Goal: Transaction & Acquisition: Purchase product/service

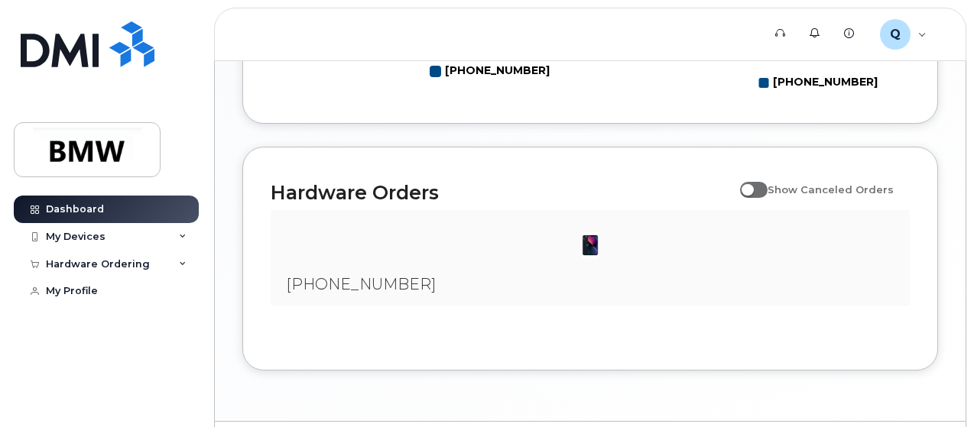
scroll to position [968, 0]
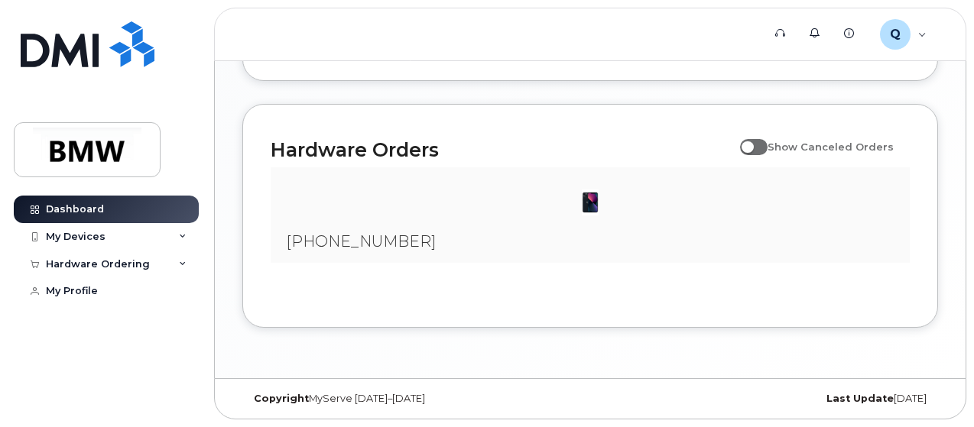
click at [761, 150] on span at bounding box center [754, 146] width 28 height 15
click at [752, 144] on input "Show Canceled Orders" at bounding box center [746, 138] width 12 height 12
click at [762, 149] on span at bounding box center [754, 146] width 28 height 15
click at [752, 144] on input "Show Canceled Orders" at bounding box center [746, 138] width 12 height 12
checkbox input "false"
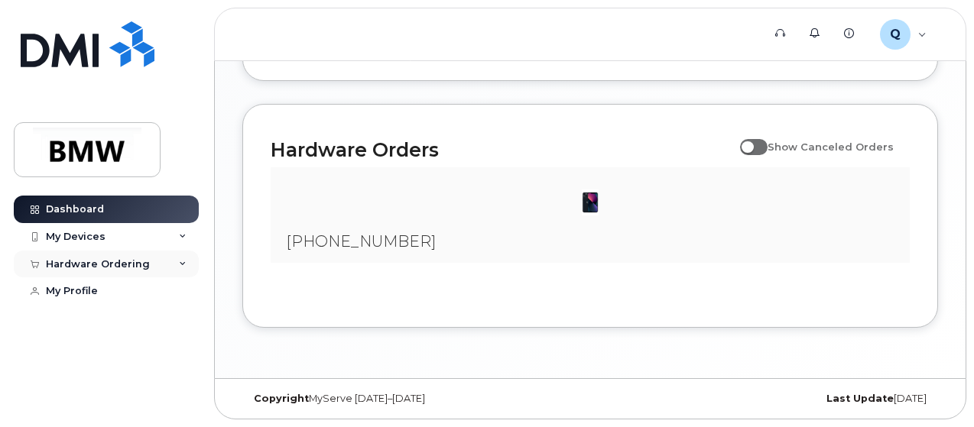
click at [139, 264] on div "Hardware Ordering" at bounding box center [98, 264] width 104 height 12
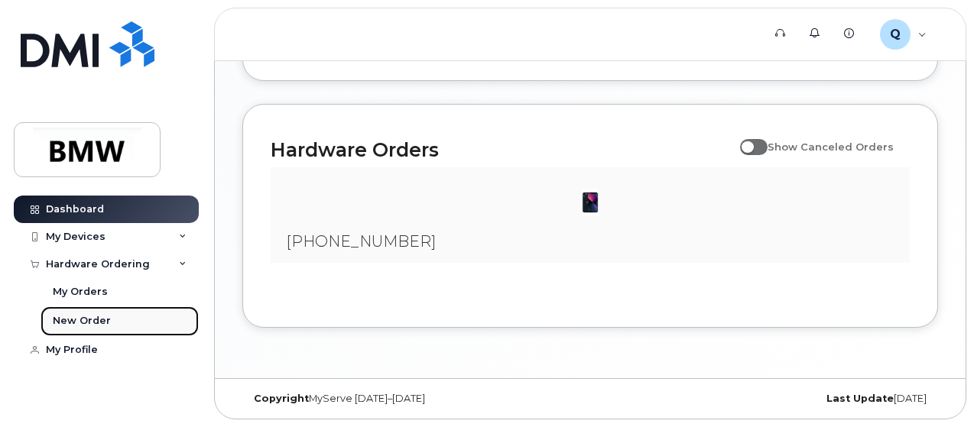
click at [97, 322] on div "New Order" at bounding box center [82, 321] width 58 height 14
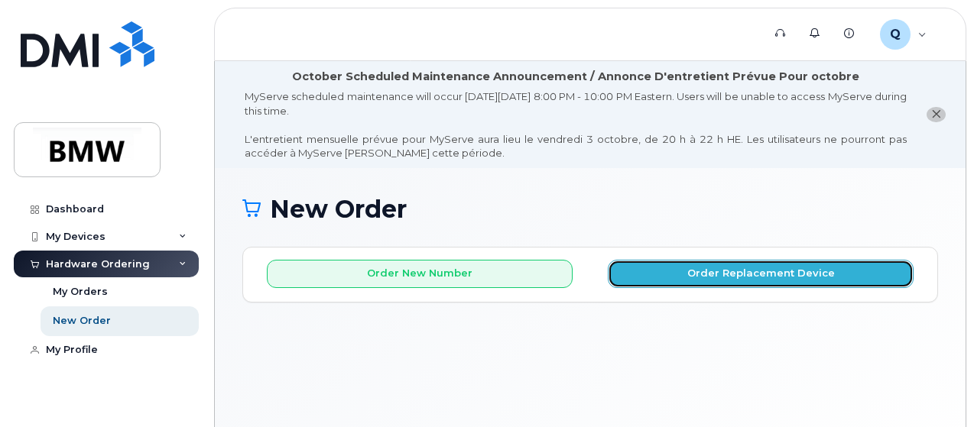
click at [729, 277] on button "Order Replacement Device" at bounding box center [761, 274] width 306 height 28
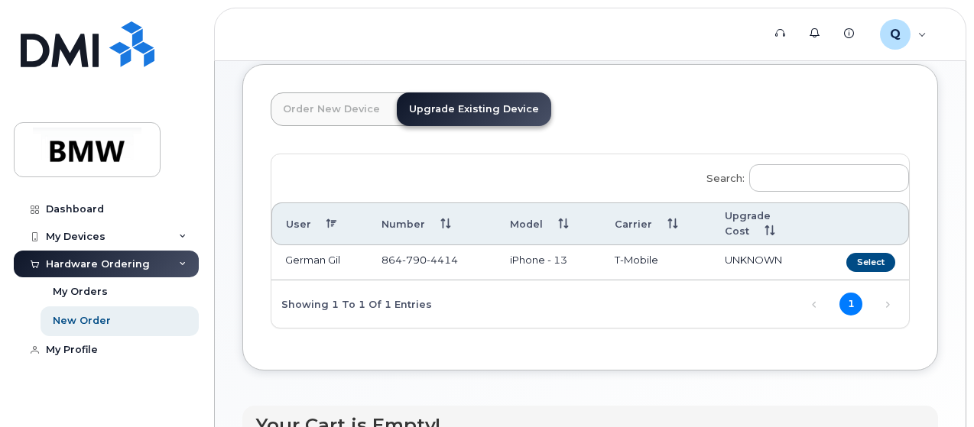
scroll to position [153, 0]
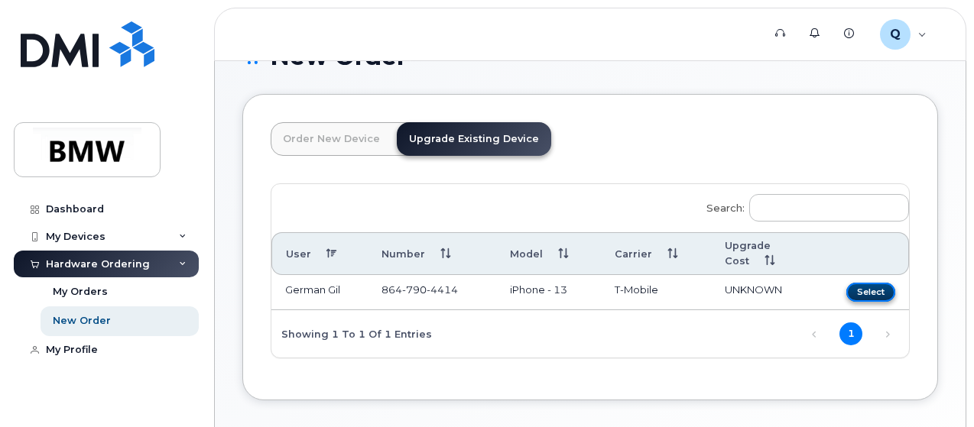
click at [846, 293] on button "Select" at bounding box center [870, 292] width 49 height 19
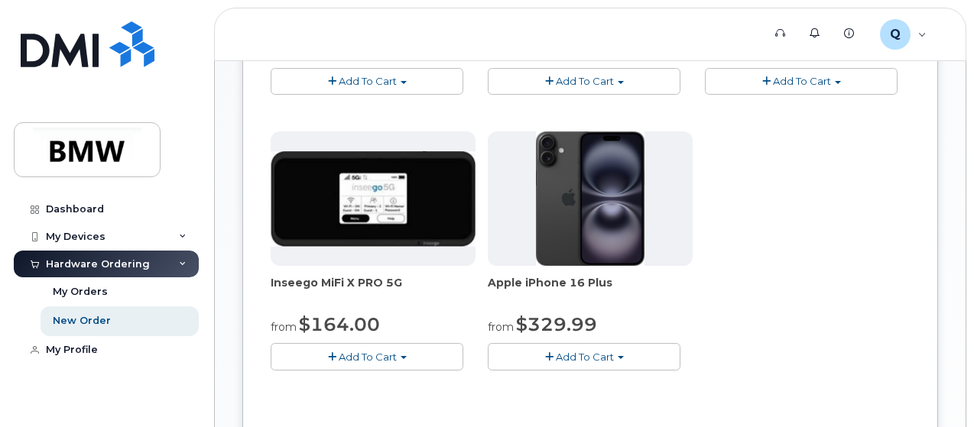
scroll to position [535, 0]
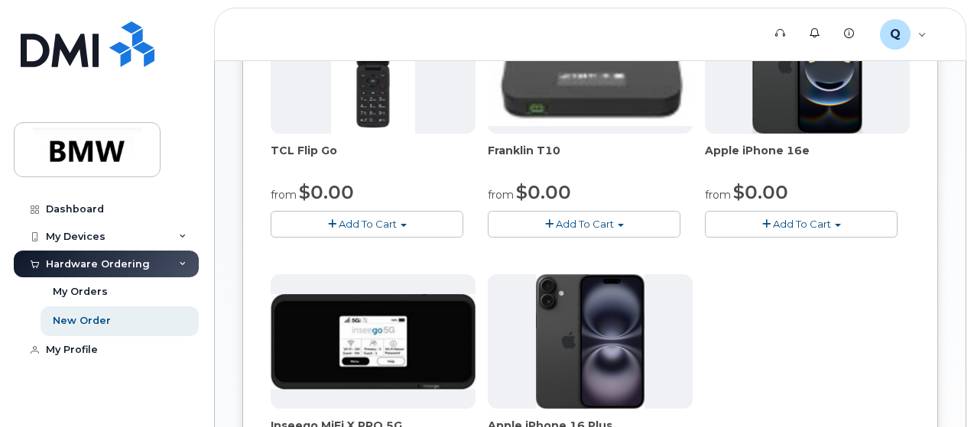
click at [773, 230] on span "Add To Cart" at bounding box center [802, 224] width 58 height 12
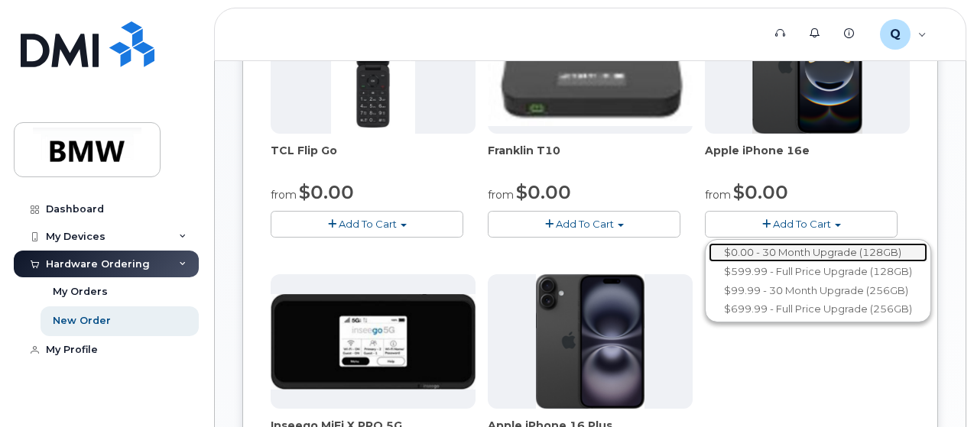
click at [709, 262] on link "$0.00 - 30 Month Upgrade (128GB)" at bounding box center [818, 252] width 219 height 19
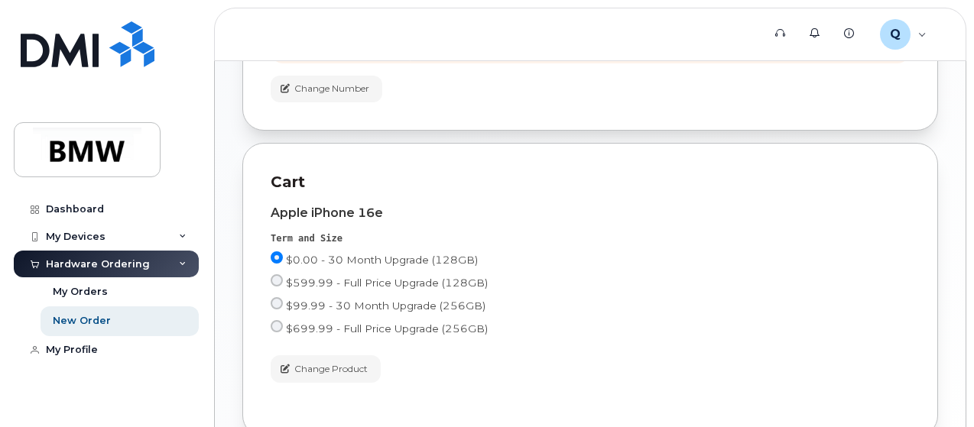
scroll to position [654, 0]
click at [283, 249] on input "$0.00 - 30 Month Upgrade (128GB)" at bounding box center [277, 255] width 12 height 12
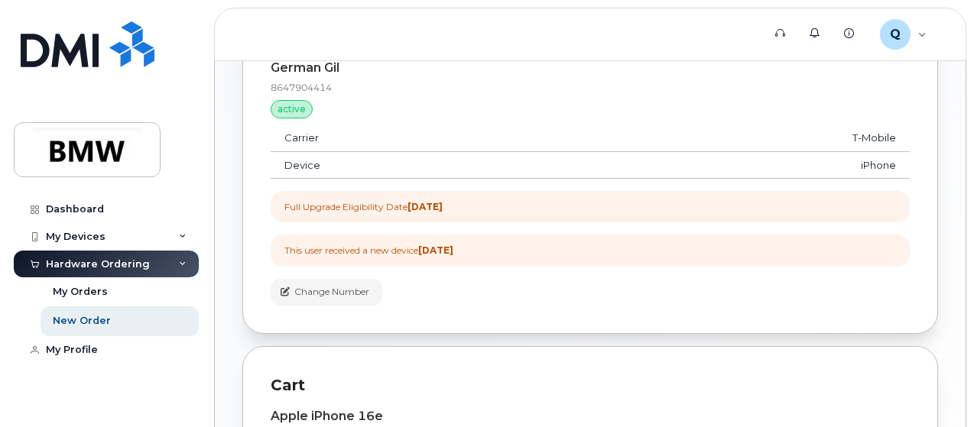
scroll to position [425, 0]
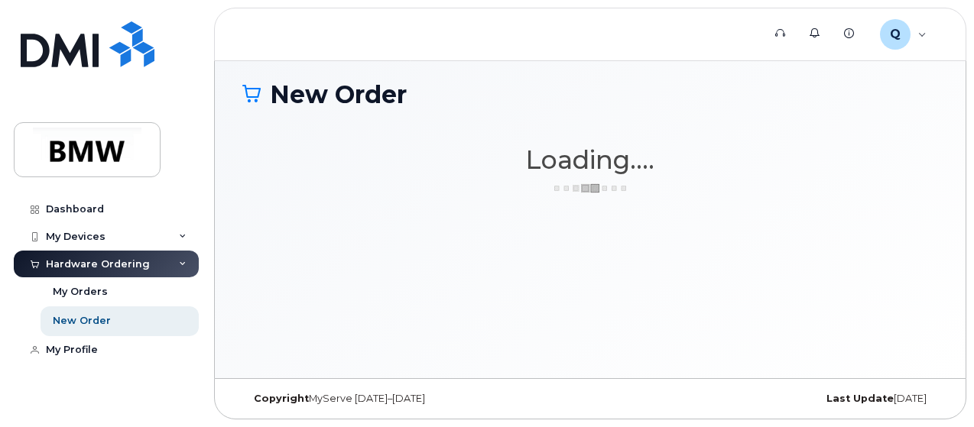
scroll to position [114, 0]
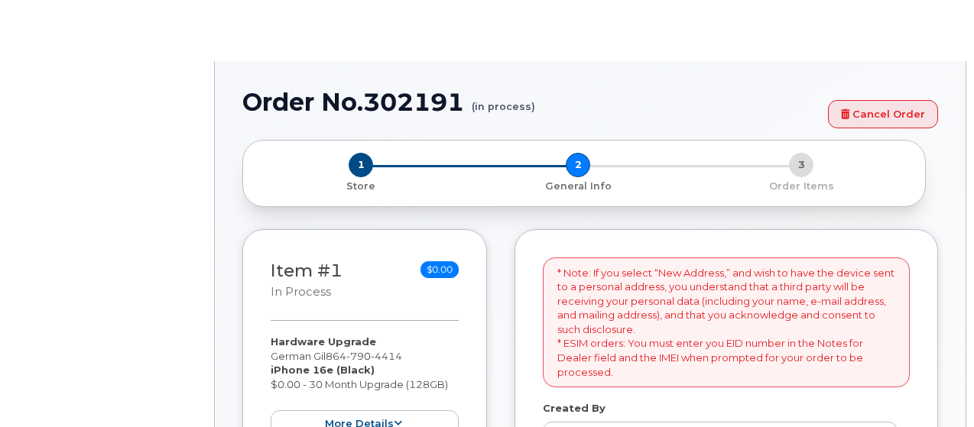
select select
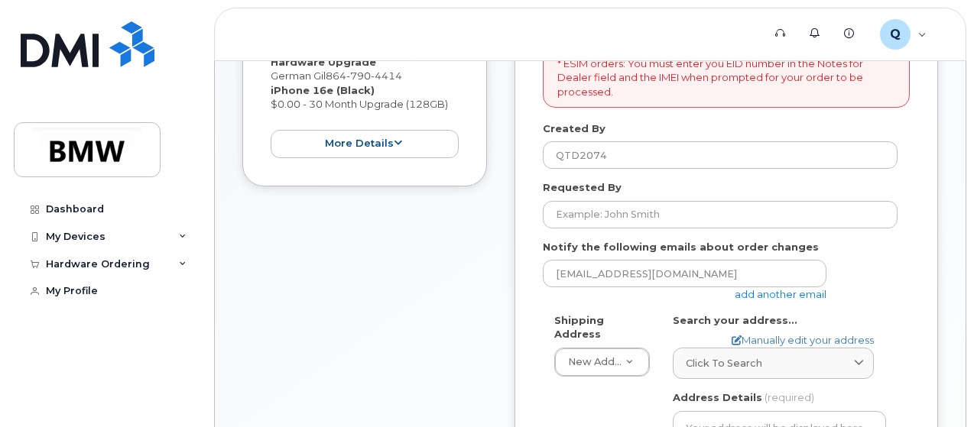
scroll to position [459, 0]
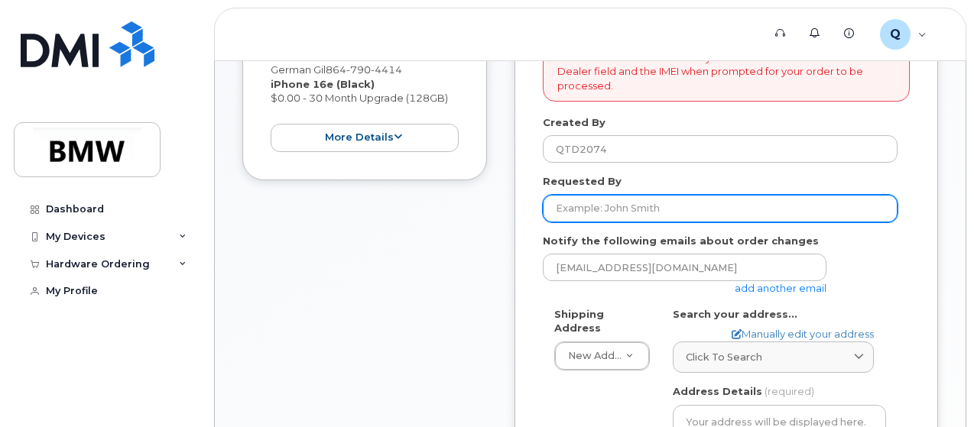
click at [679, 212] on input "Requested By" at bounding box center [720, 209] width 355 height 28
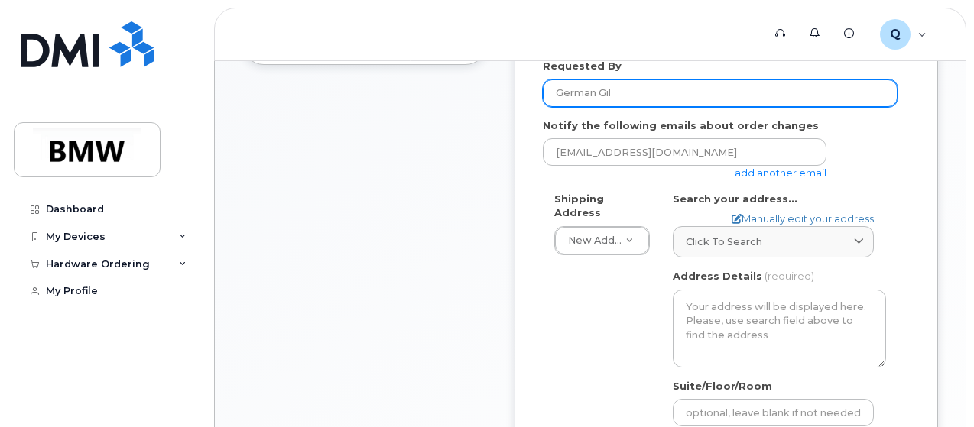
scroll to position [612, 0]
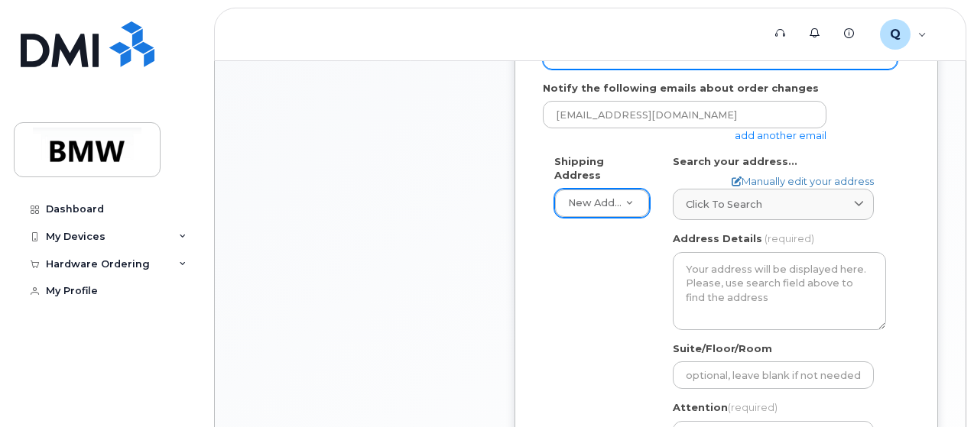
type input "German Gil"
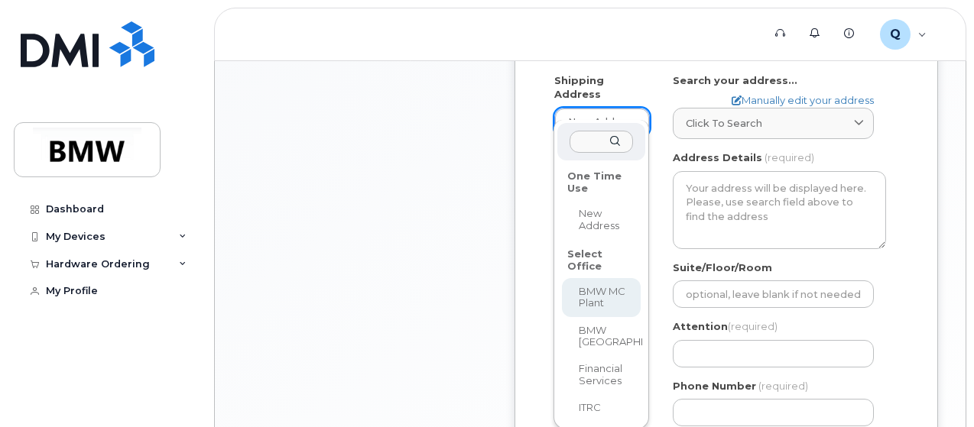
scroll to position [764, 0]
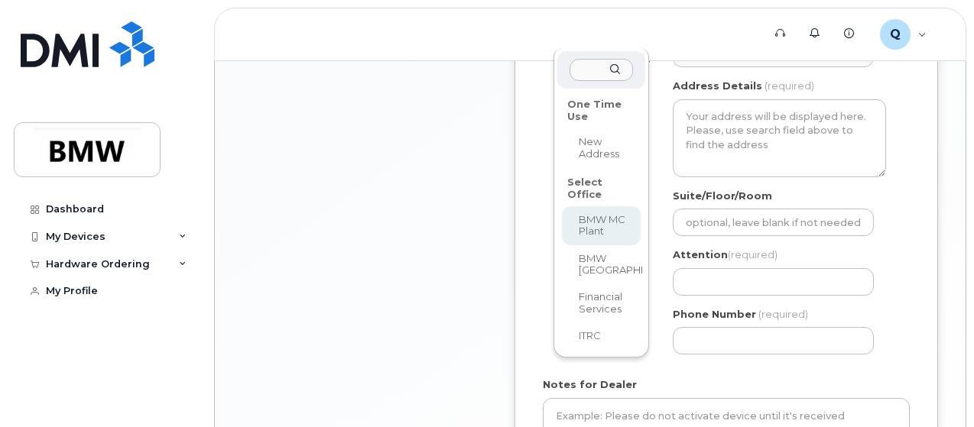
select select
type textarea "1400 Highway 101 S GREER SC 29651-6731 UNITED STATES Greer South Carolina 29651…"
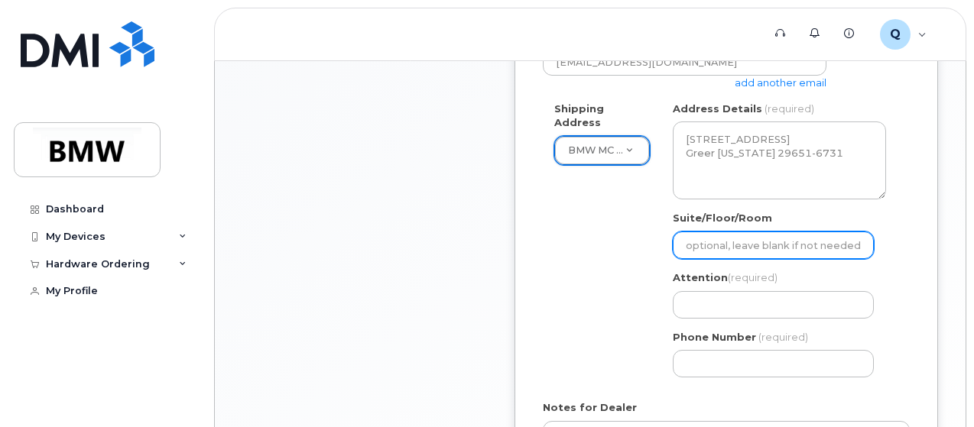
scroll to position [688, 0]
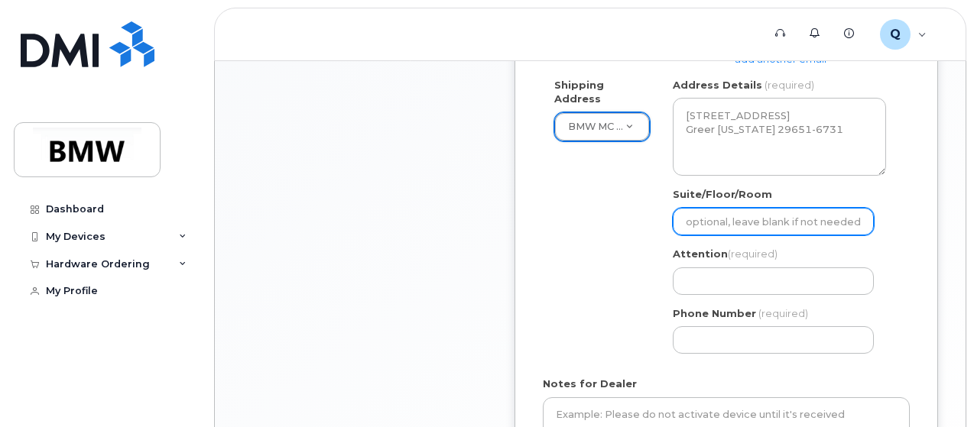
click at [816, 218] on input "Suite/Floor/Room" at bounding box center [773, 222] width 201 height 28
select select
type input "H"
select select
type input "Ha"
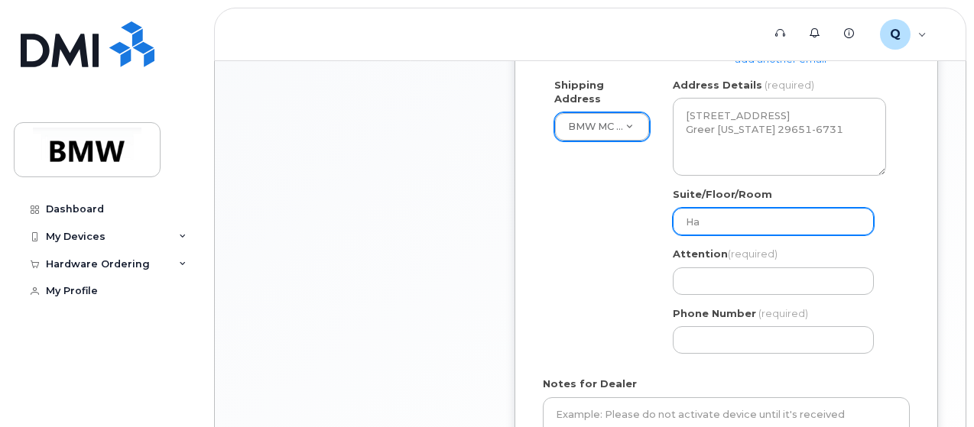
select select
type input "Hal"
select select
type input "Hall"
select select
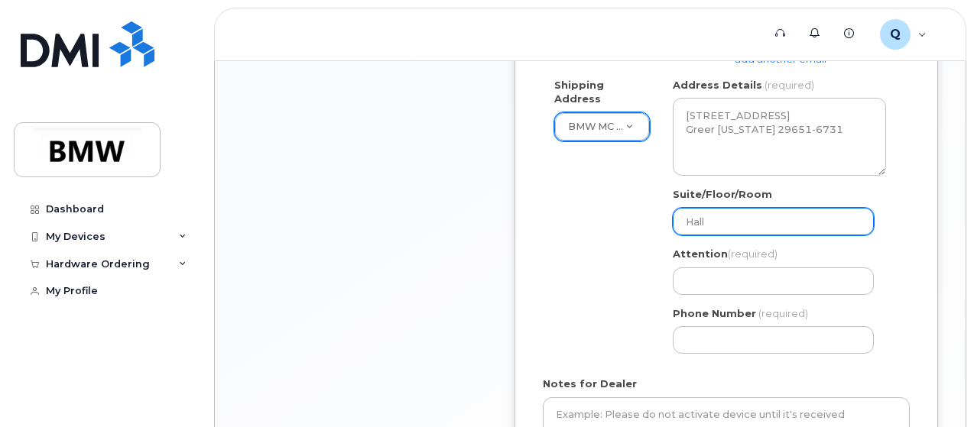
type input "Hall 5"
select select
type input "Hall 52"
select select
type input "Hall 52 R"
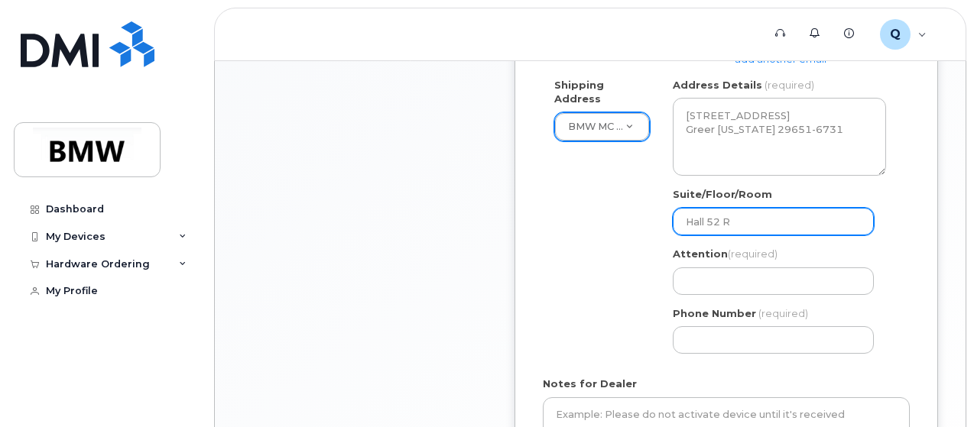
select select
type input "Hall 52 Ro"
select select
type input "Hall 52 Roa"
select select
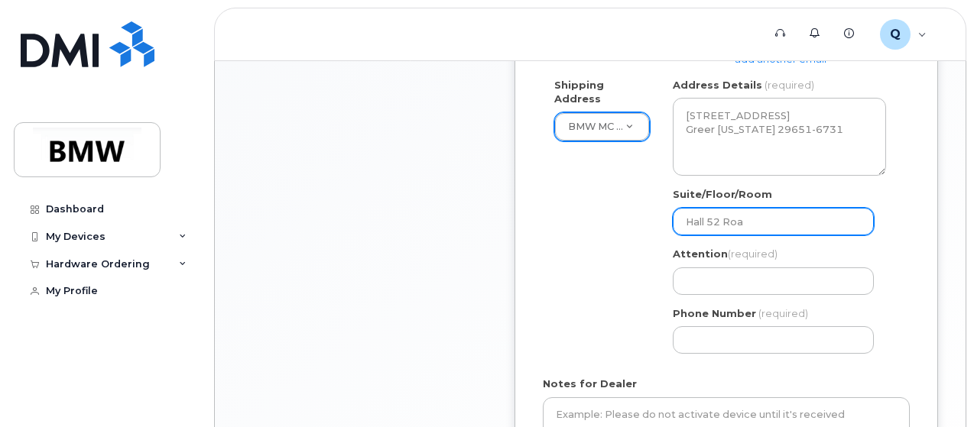
type input "Hall 52 Road"
select select
type input "Hall 52 Roadt"
select select
type input "Hall 52 Roadte"
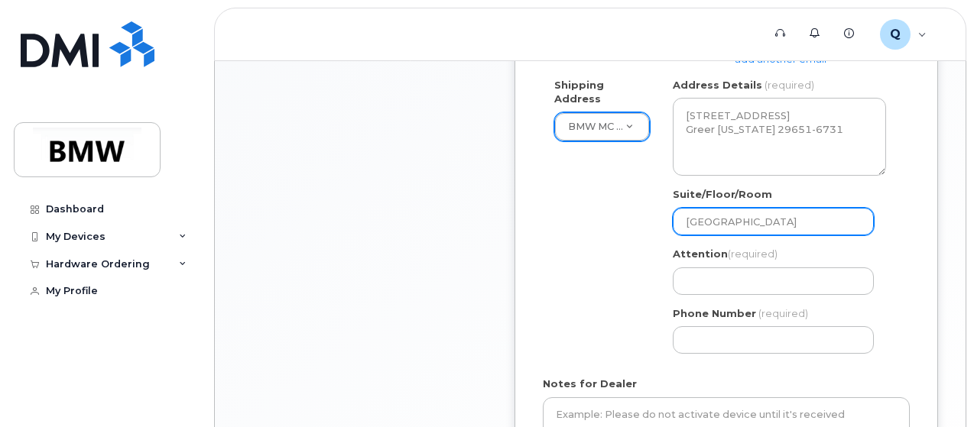
select select
type input "Hall 52 Roadtes"
select select
type input "Hall 52 Roadtest"
select select
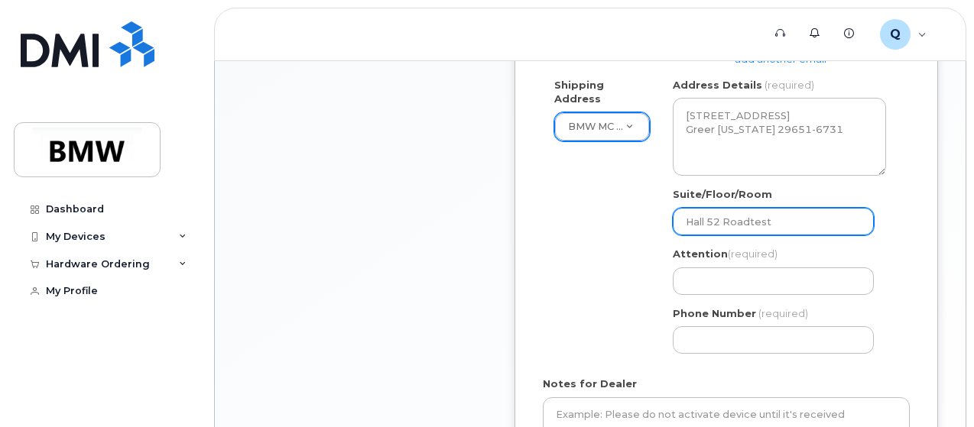
type input "Hall 52 Roadtest r"
select select
type input "Hall 52 Roadtest re"
select select
type input "Hall 52 Roadtest rew"
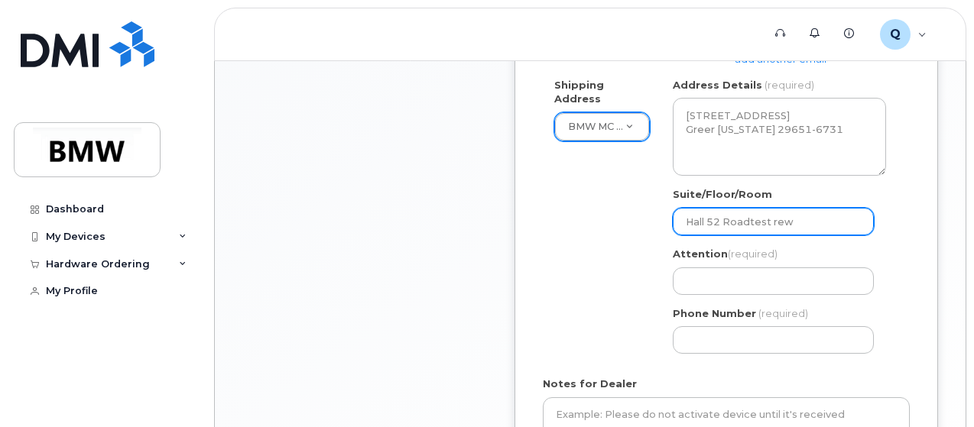
select select
type input "Hall 52 Roadtest rewo"
select select
type input "Hall 52 Roadtest rewor"
select select
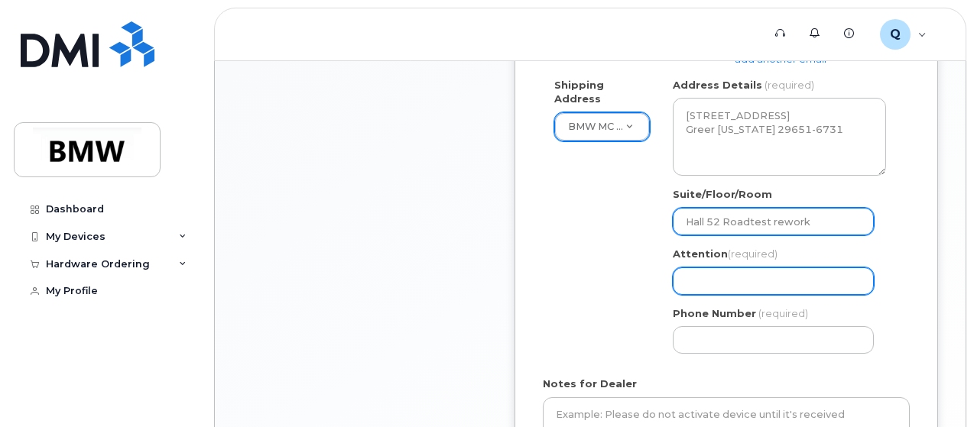
type input "Hall 52 Roadtest rework"
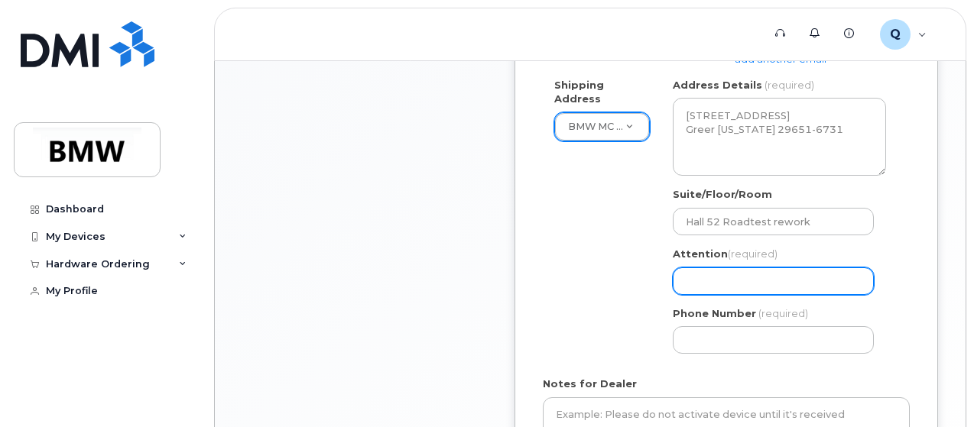
click at [764, 281] on input "Attention (required)" at bounding box center [773, 282] width 201 height 28
select select
type input "G"
select select
type input "Ge"
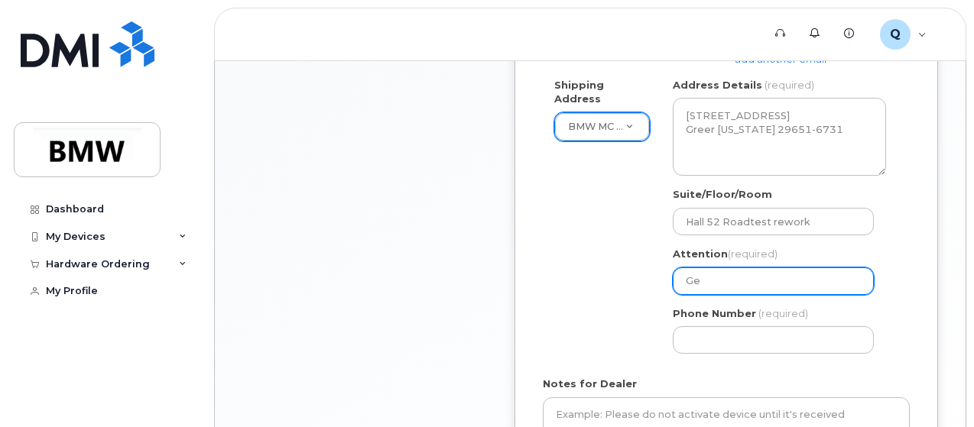
select select
type input "Ger"
select select
type input "Germ"
select select
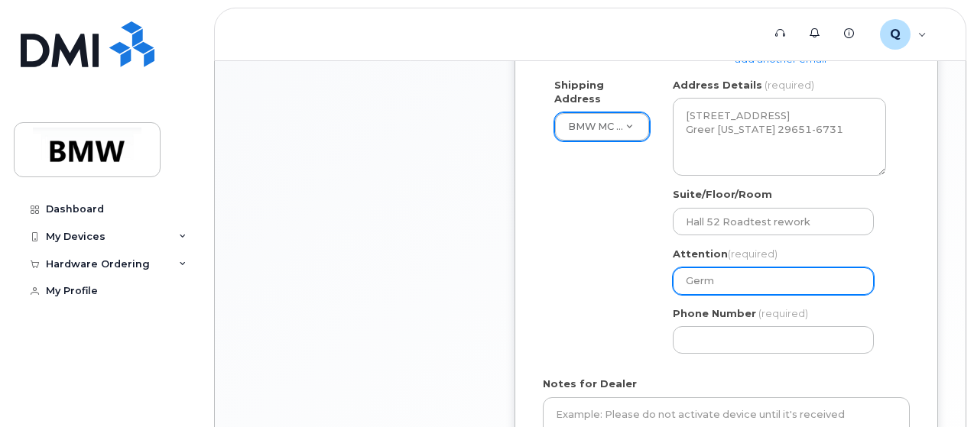
type input "Germa"
select select
type input "German"
select select
type input "German G"
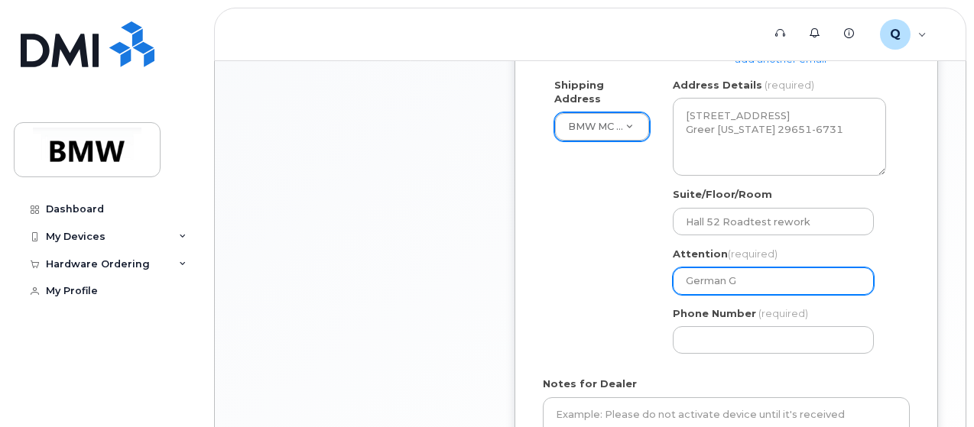
select select
type input "German Gi"
select select
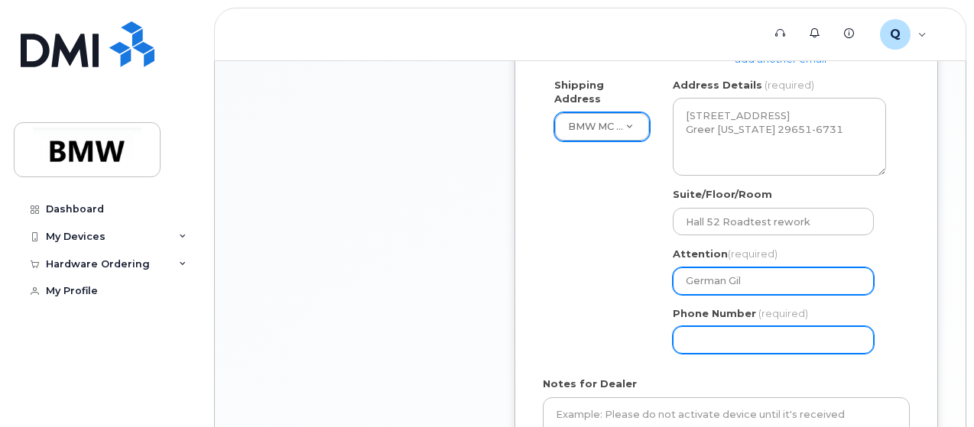
type input "German Gil"
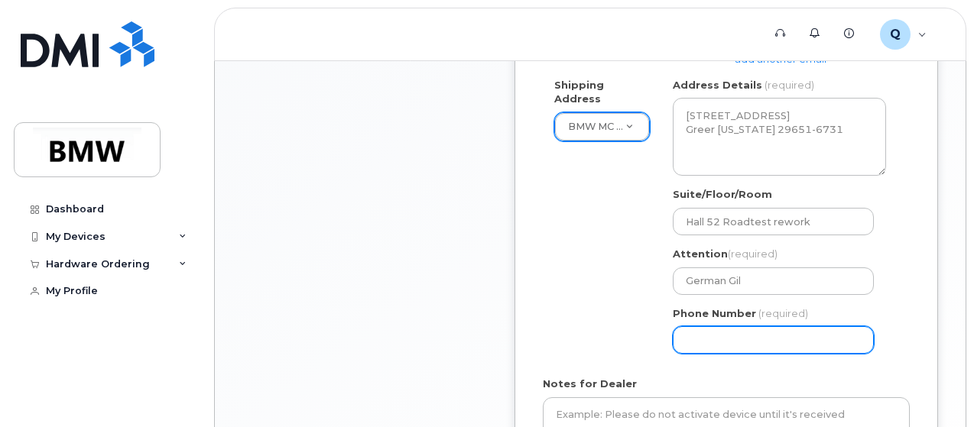
click at [766, 334] on input "Phone Number" at bounding box center [773, 340] width 201 height 28
select select
type input "864"
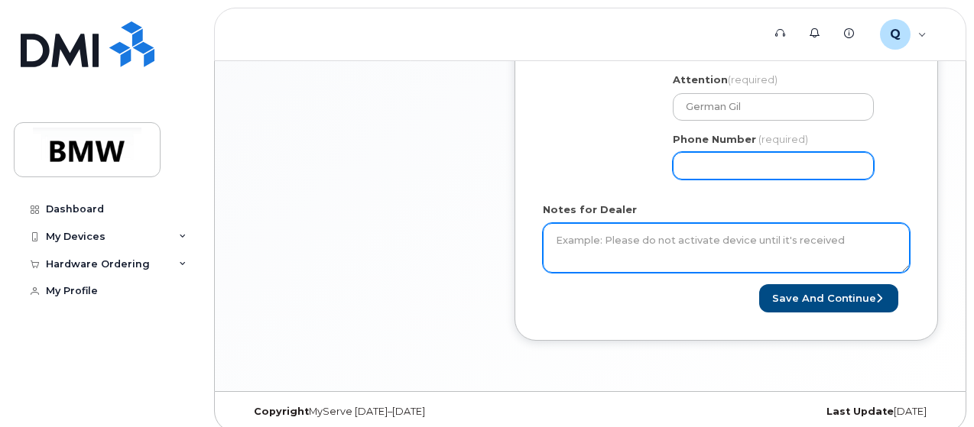
scroll to position [871, 0]
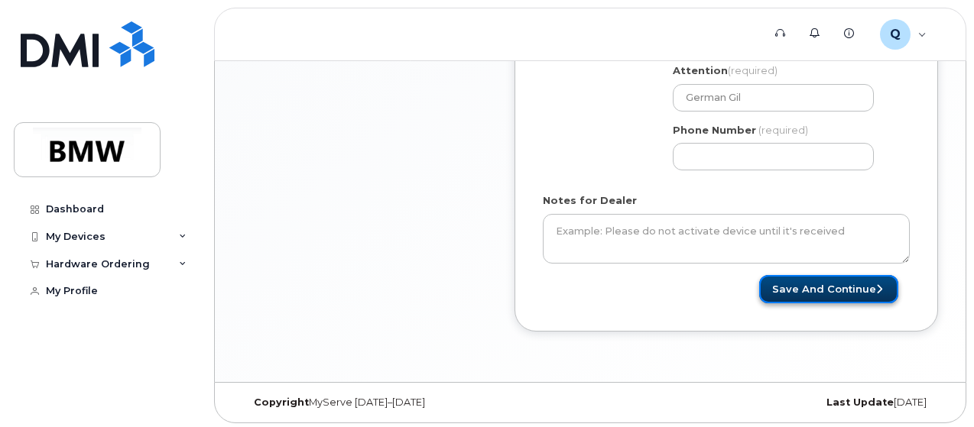
click at [812, 285] on button "Save and Continue" at bounding box center [828, 289] width 139 height 28
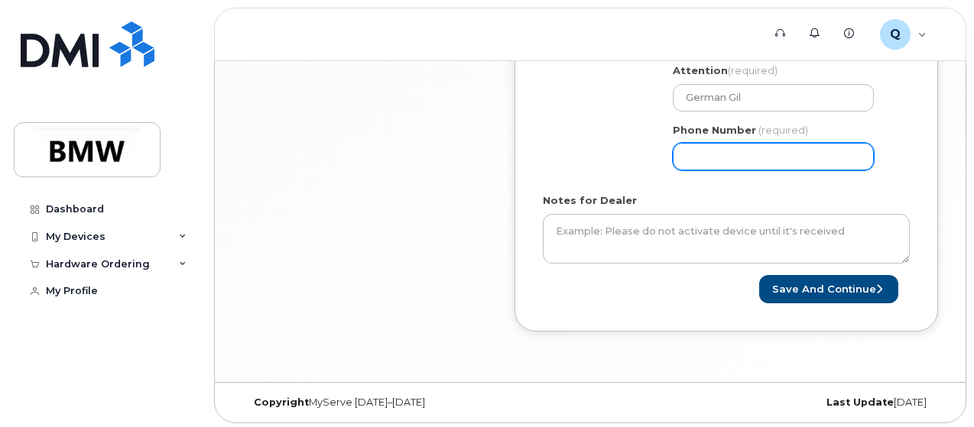
click at [688, 157] on input "Phone Number" at bounding box center [773, 157] width 201 height 28
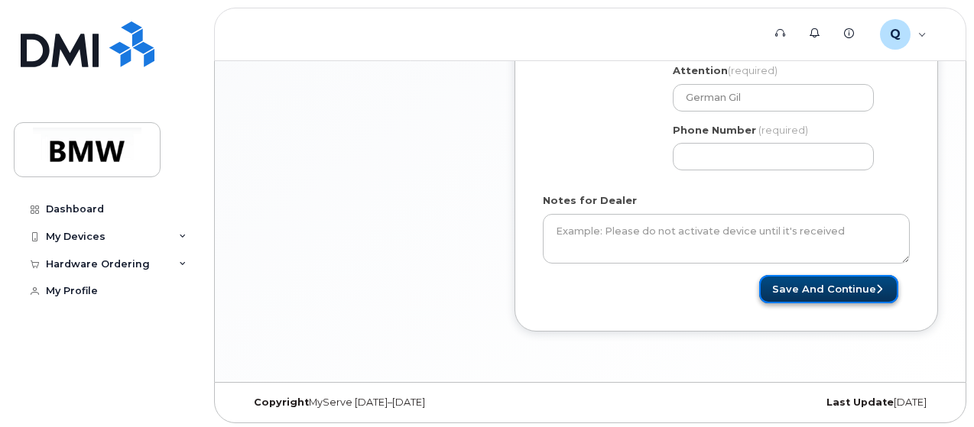
click at [833, 282] on button "Save and Continue" at bounding box center [828, 289] width 139 height 28
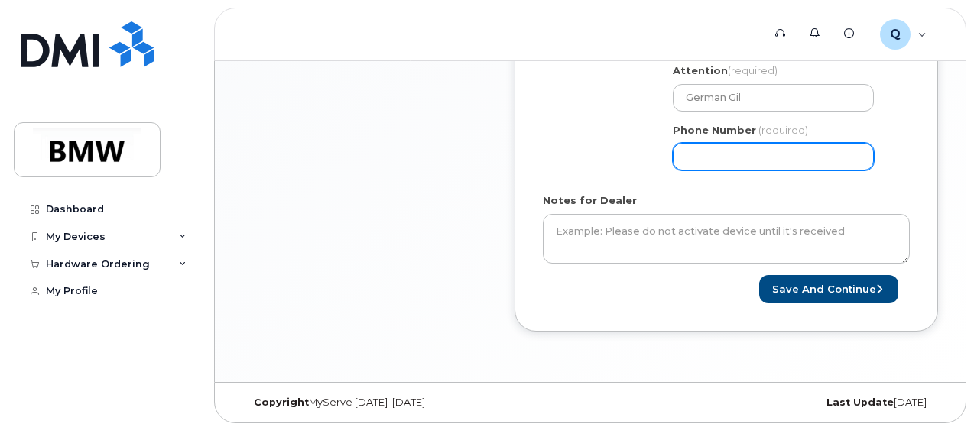
click at [708, 155] on input "Phone Number" at bounding box center [773, 157] width 201 height 28
click at [729, 158] on input "Phone Number" at bounding box center [773, 157] width 201 height 28
select select
type input "8647907414"
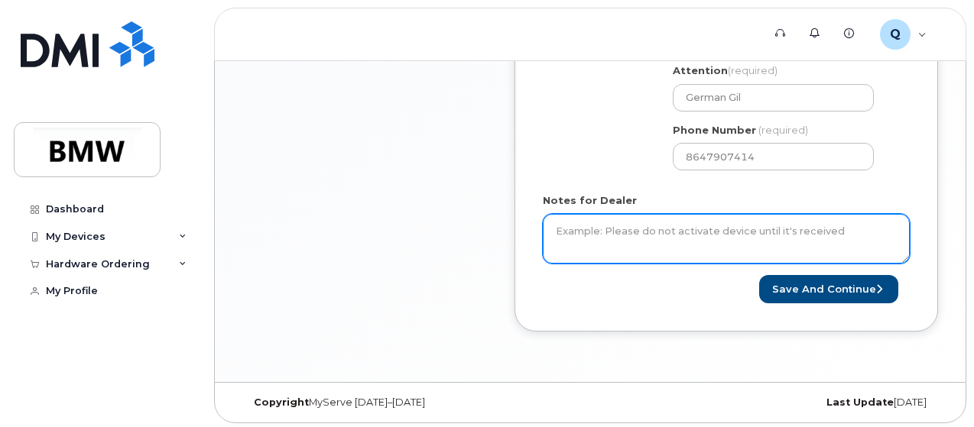
drag, startPoint x: 759, startPoint y: 204, endPoint x: 816, endPoint y: 255, distance: 76.4
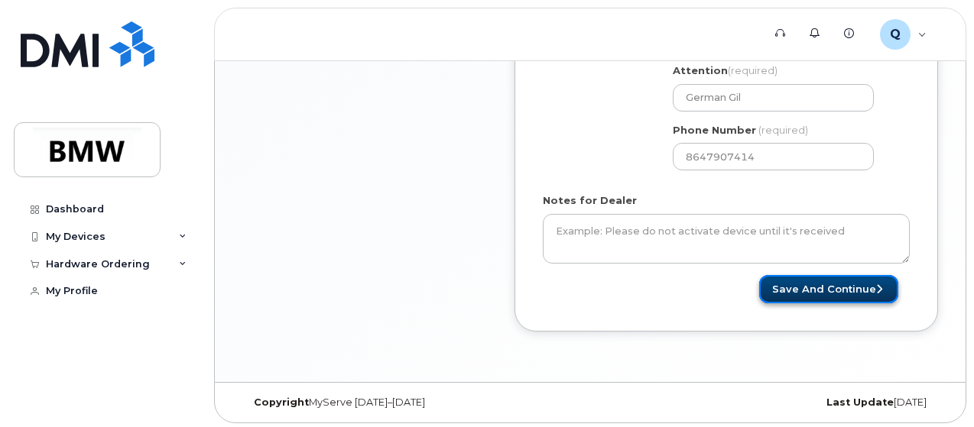
click at [835, 281] on button "Save and Continue" at bounding box center [828, 289] width 139 height 28
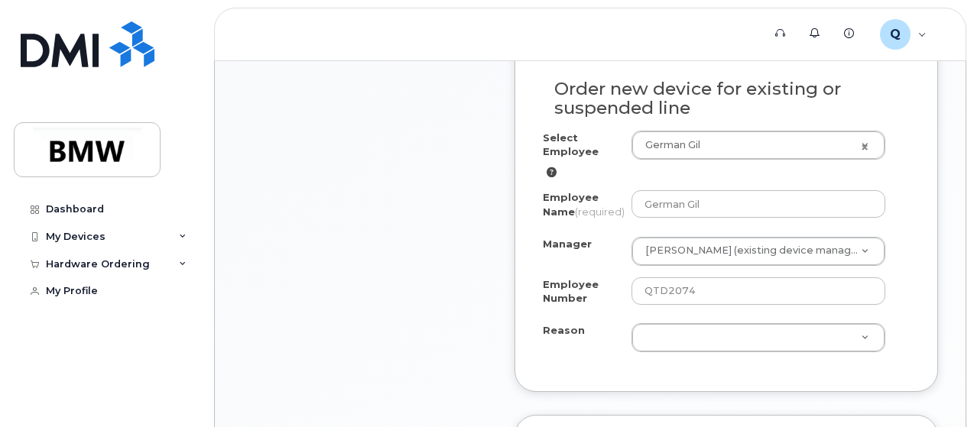
scroll to position [994, 0]
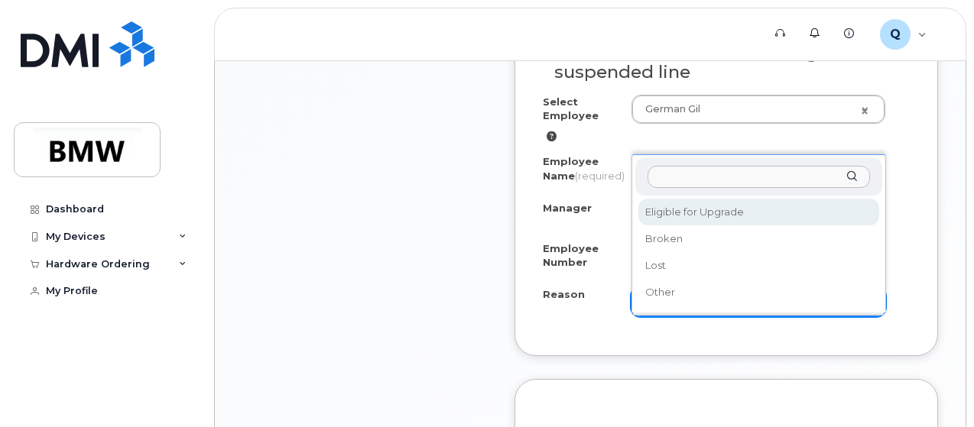
select select "eligible_for_upgrade"
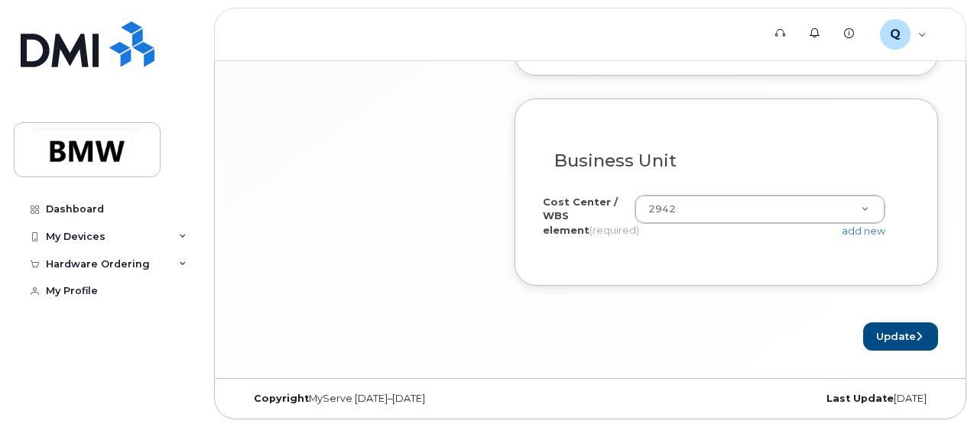
scroll to position [1676, 0]
click at [880, 334] on button "Update" at bounding box center [900, 337] width 75 height 28
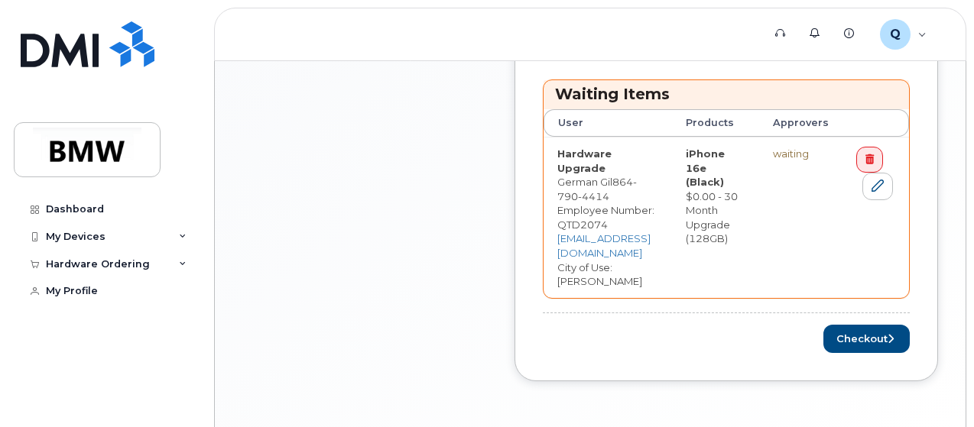
scroll to position [795, 0]
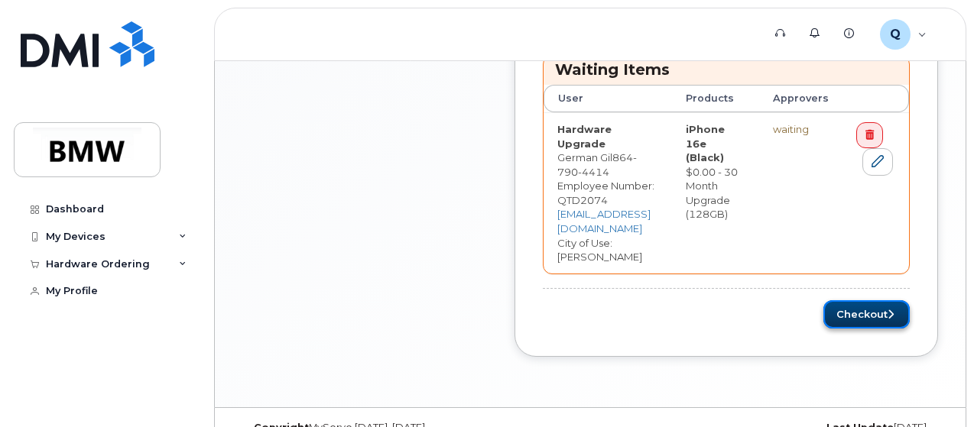
click at [874, 300] on button "Checkout" at bounding box center [866, 314] width 86 height 28
